Goal: Navigation & Orientation: Find specific page/section

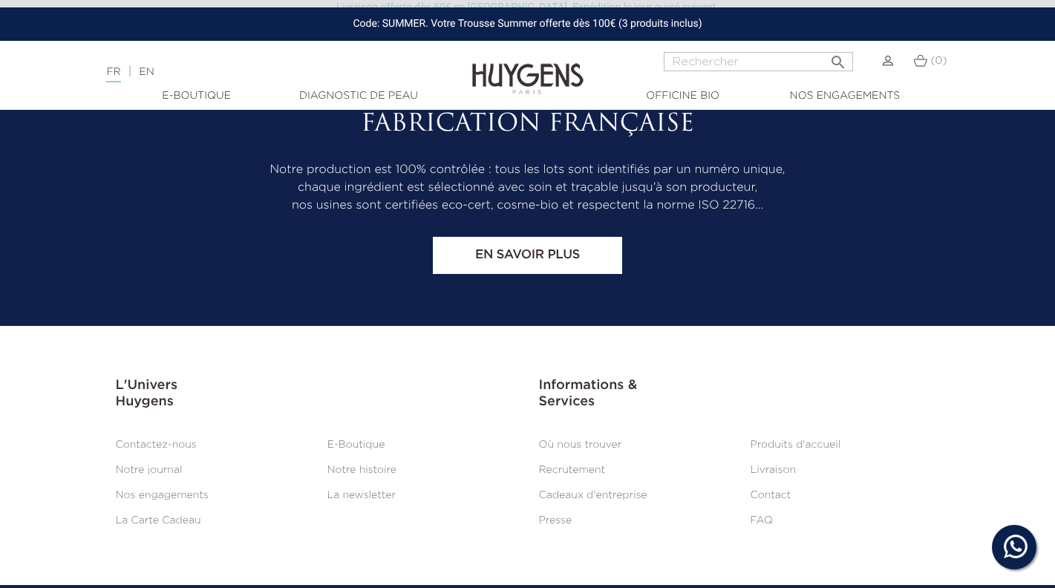
scroll to position [4843, 0]
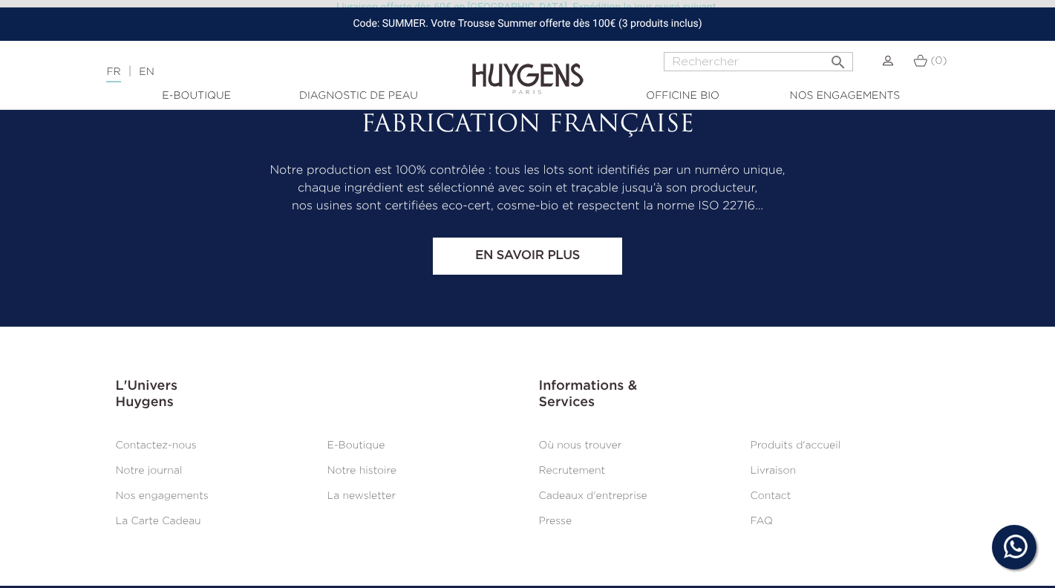
click at [590, 440] on link "Où nous trouver" at bounding box center [580, 445] width 83 height 10
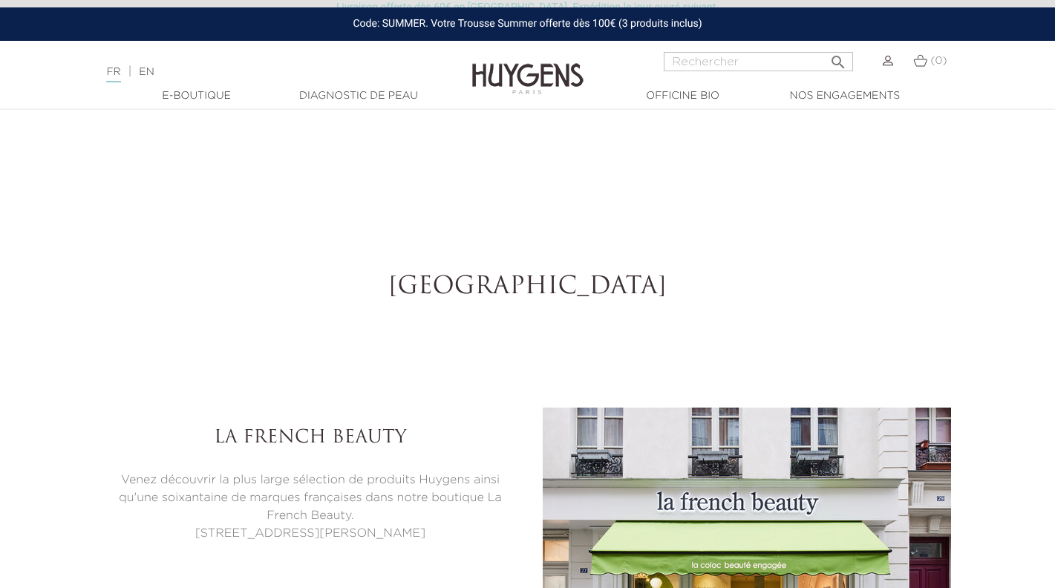
select select "FR"
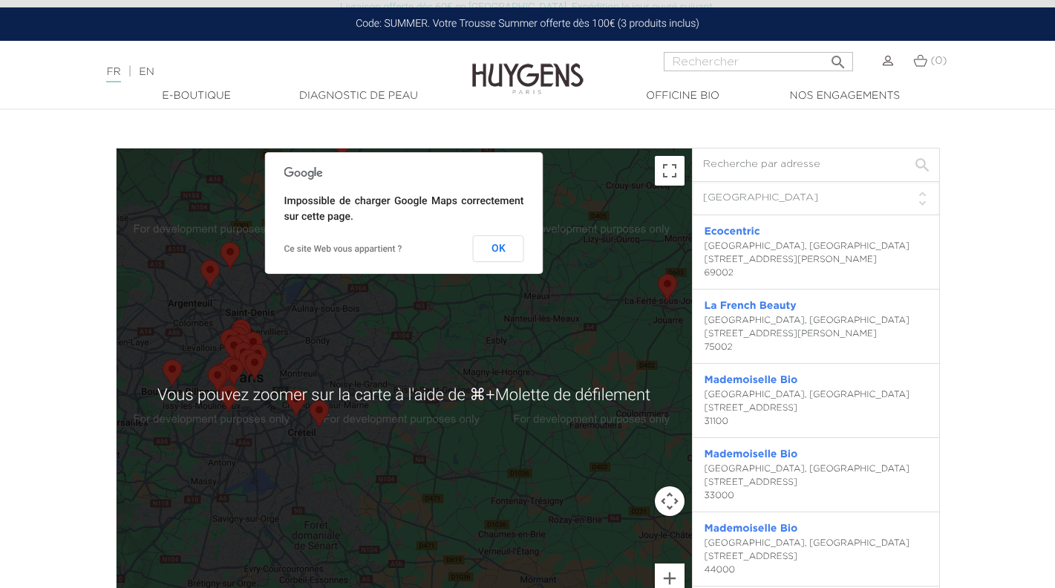
scroll to position [3231, 0]
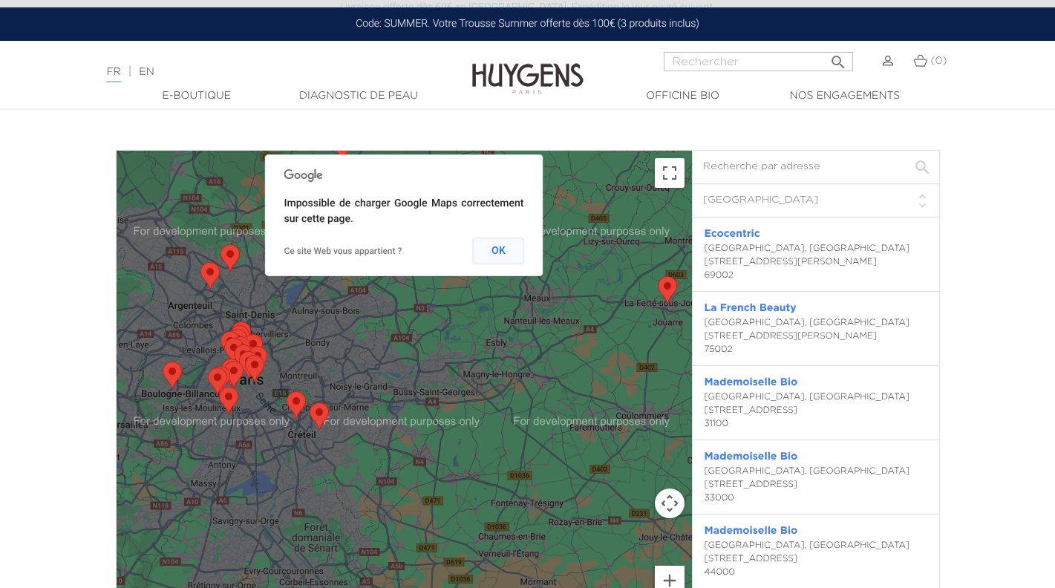
click at [502, 244] on button "OK" at bounding box center [498, 251] width 51 height 27
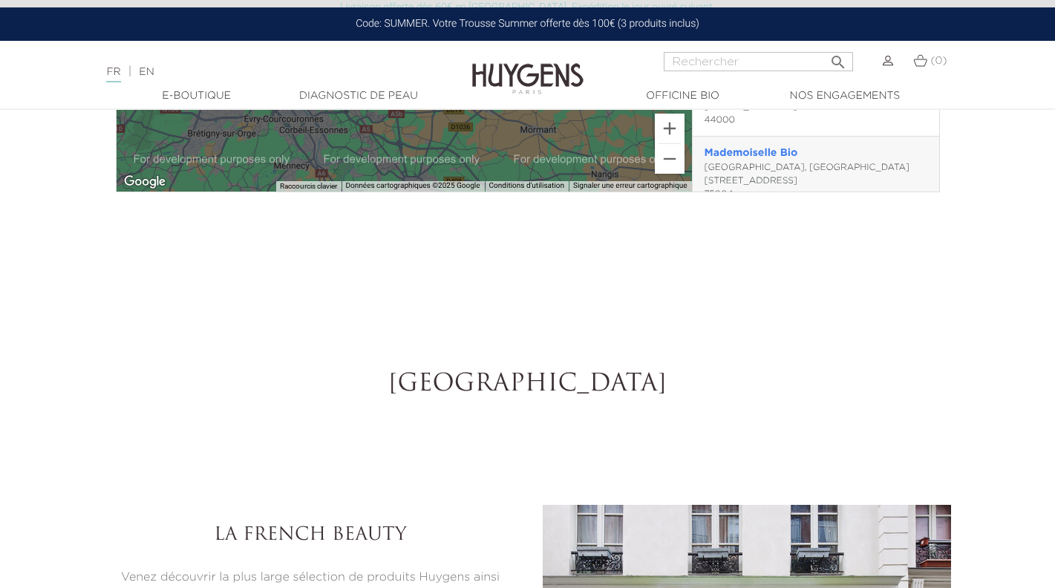
scroll to position [74, 0]
click at [944, 101] on ul "  E-Boutique  " at bounding box center [528, 96] width 847 height 16
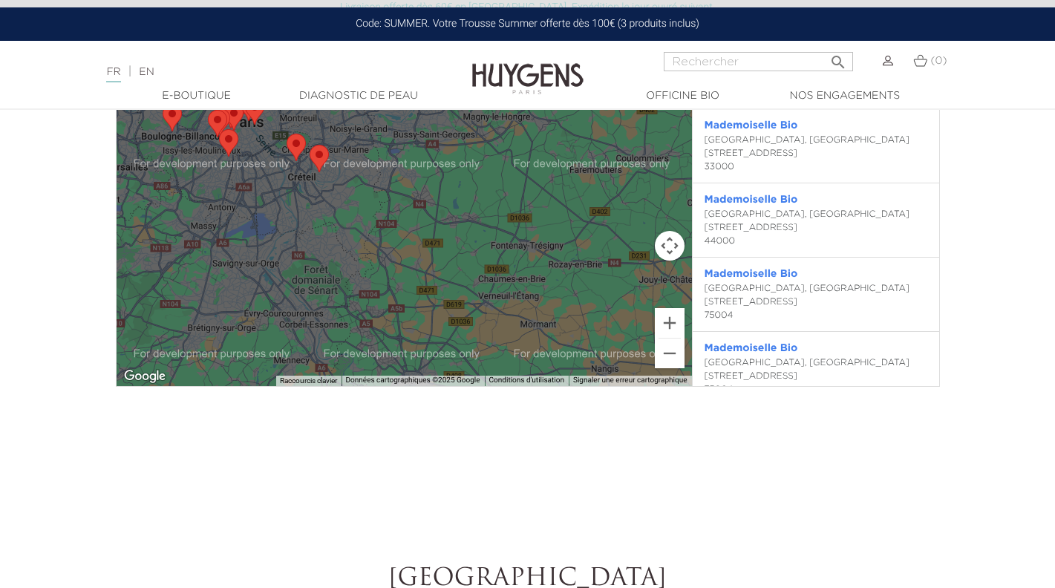
scroll to position [3465, 0]
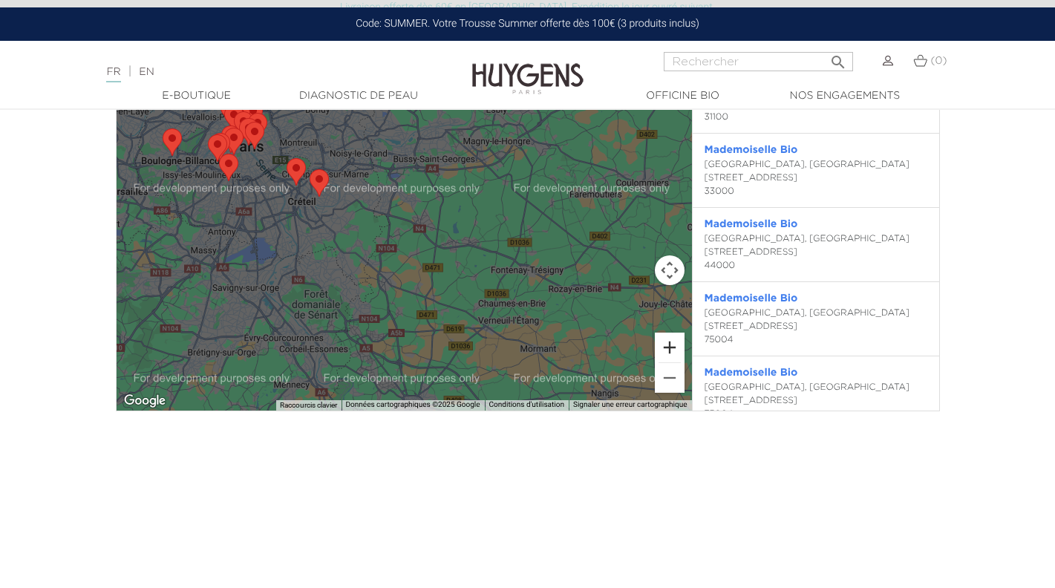
click at [668, 353] on button "Zoom avant" at bounding box center [670, 348] width 30 height 30
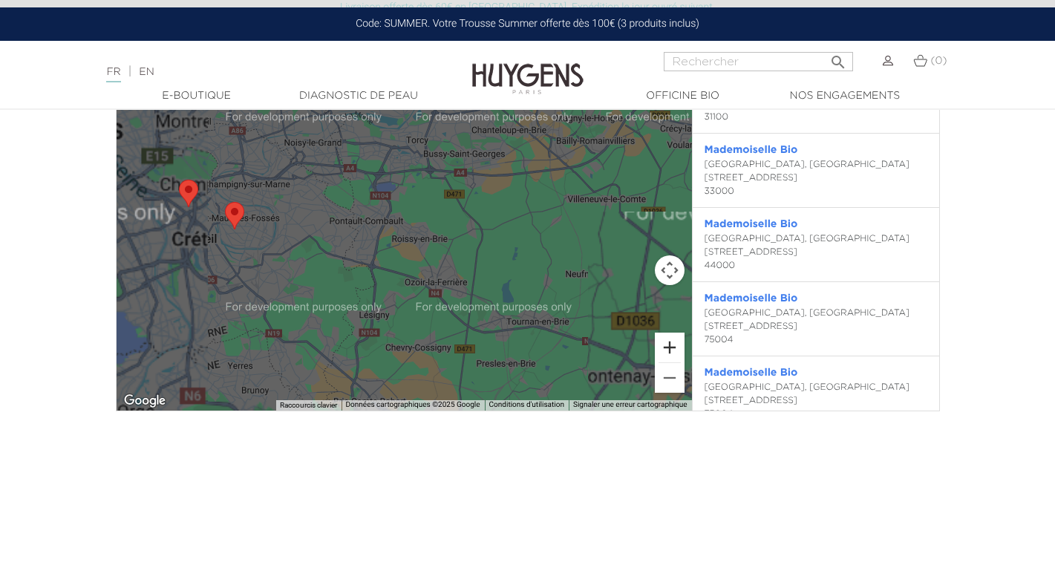
click at [668, 353] on button "Zoom avant" at bounding box center [670, 348] width 30 height 30
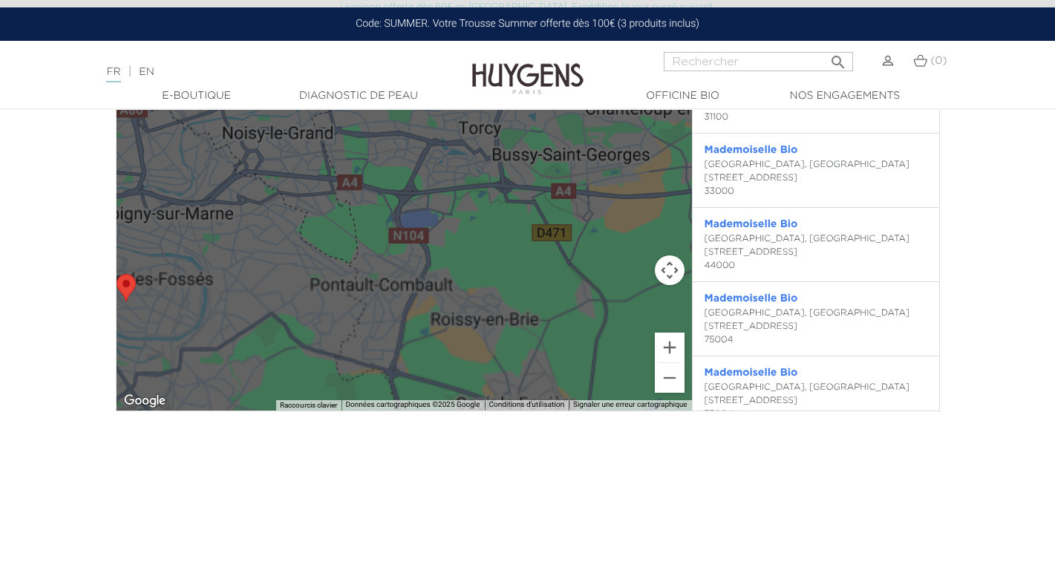
drag, startPoint x: 429, startPoint y: 302, endPoint x: 640, endPoint y: 338, distance: 214.0
click at [640, 338] on div at bounding box center [405, 164] width 576 height 493
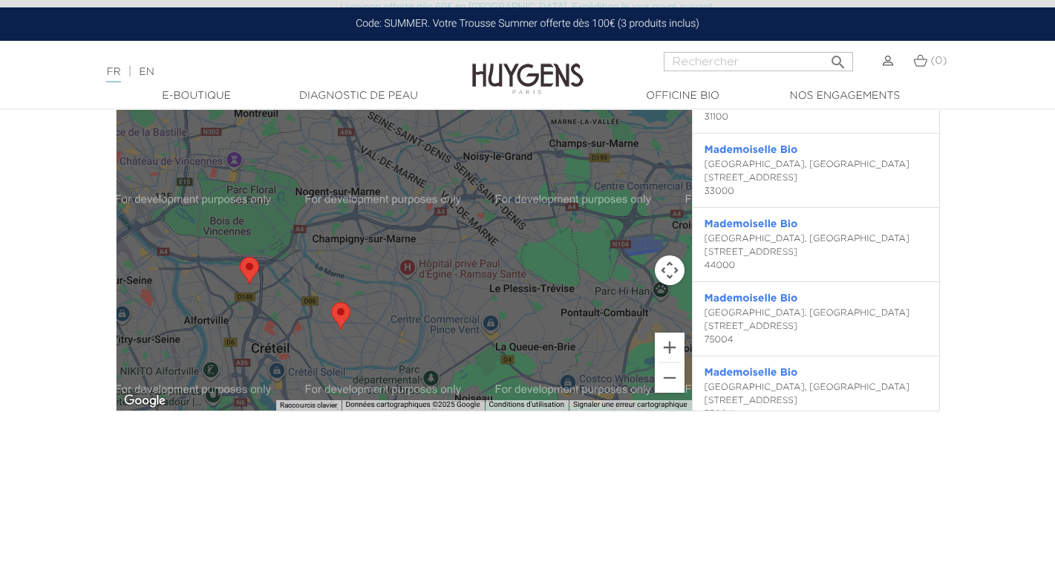
drag, startPoint x: 463, startPoint y: 258, endPoint x: 680, endPoint y: 285, distance: 217.8
click at [680, 285] on div at bounding box center [405, 164] width 576 height 493
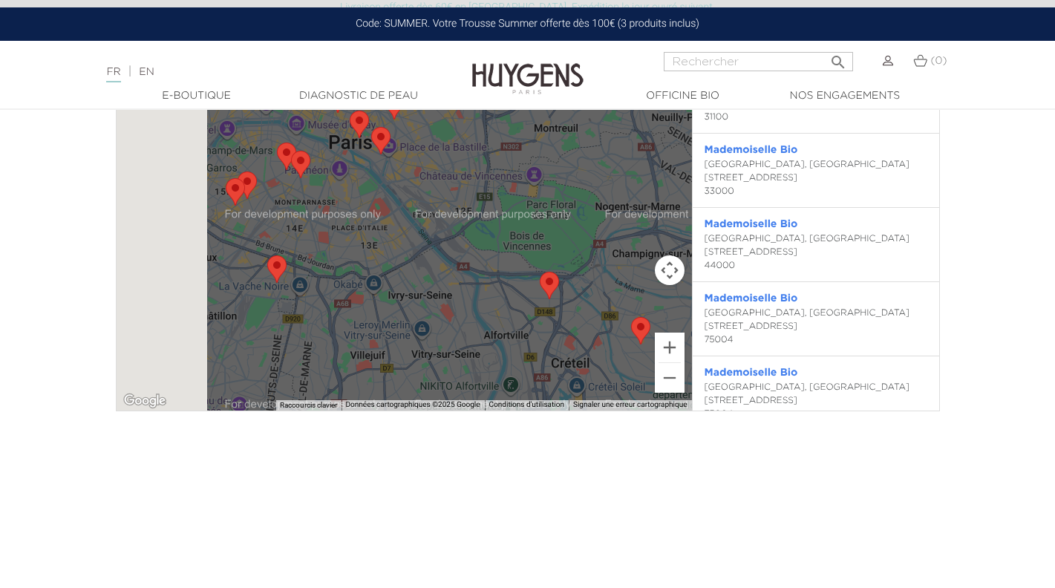
drag, startPoint x: 487, startPoint y: 240, endPoint x: 676, endPoint y: 229, distance: 188.9
click at [789, 255] on div "← Déplacement vers la gauche → Déplacement vers la droite ↑ Déplacement vers le…" at bounding box center [528, 164] width 824 height 495
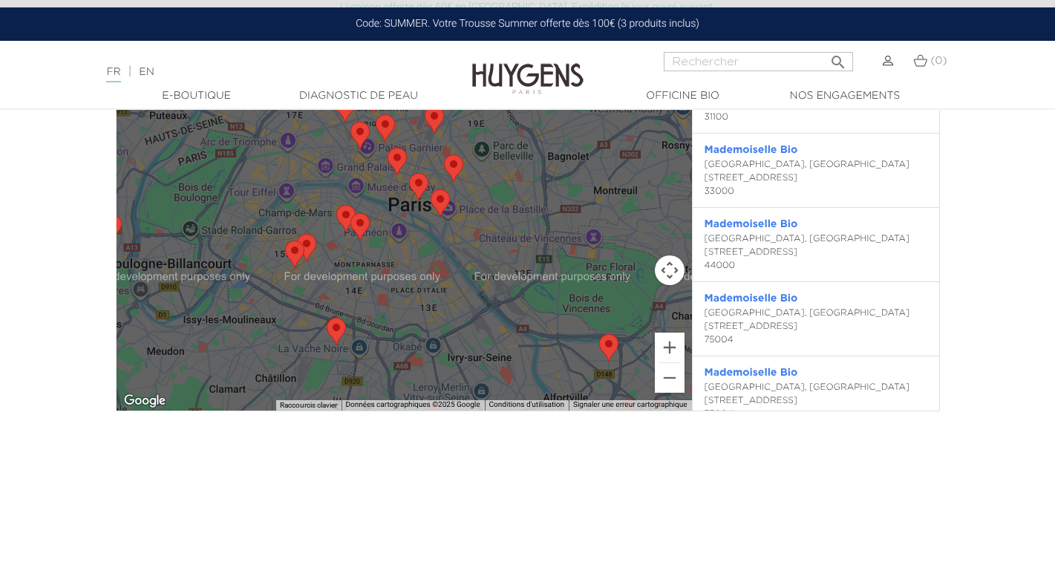
drag, startPoint x: 593, startPoint y: 209, endPoint x: 657, endPoint y: 273, distance: 89.8
click at [657, 273] on div "Vous pouvez zoomer sur la carte à l'aide de ⌘+Molette de défilement Raccourcis …" at bounding box center [405, 164] width 576 height 493
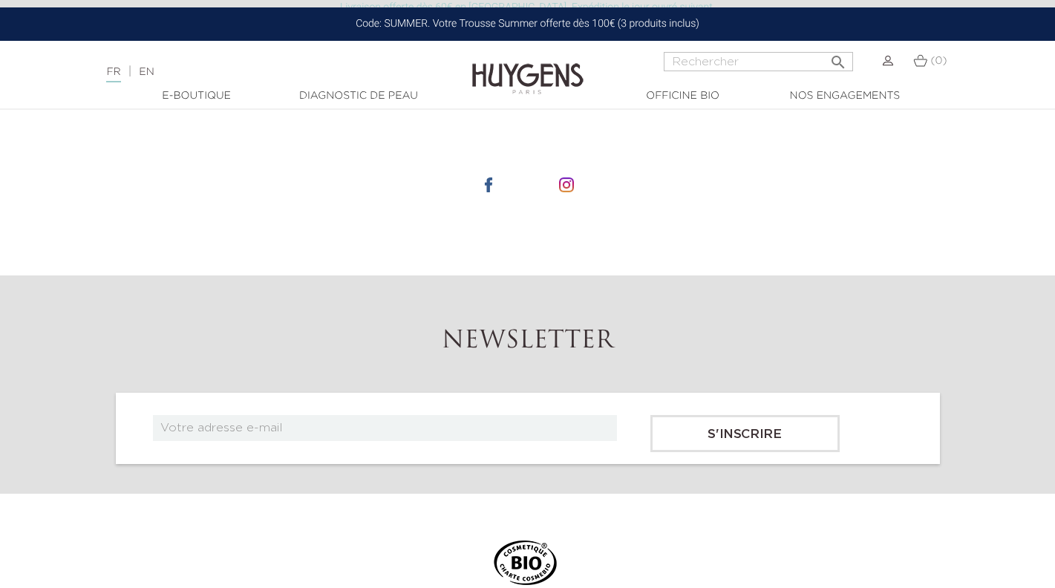
scroll to position [7322, 0]
